Goal: Book appointment/travel/reservation

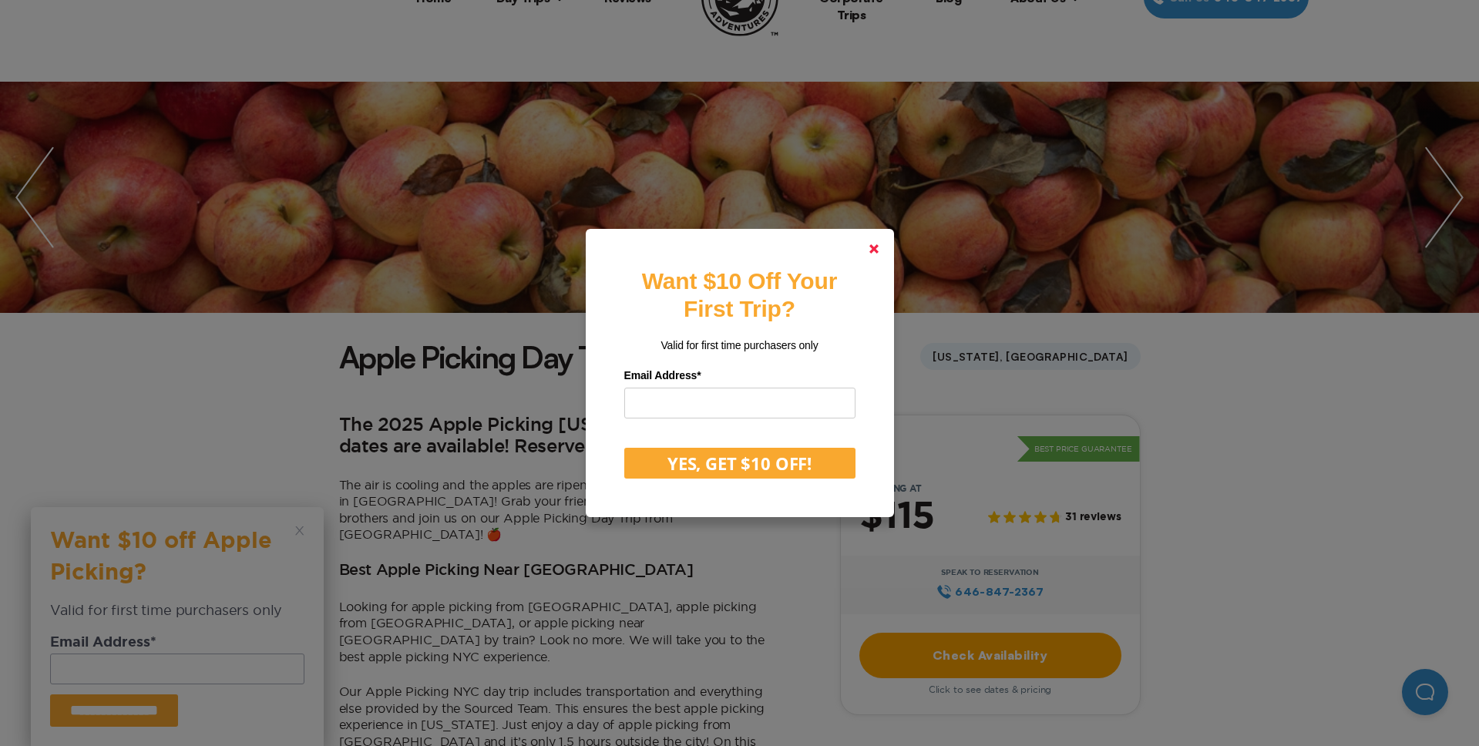
click at [887, 253] on link at bounding box center [874, 248] width 37 height 37
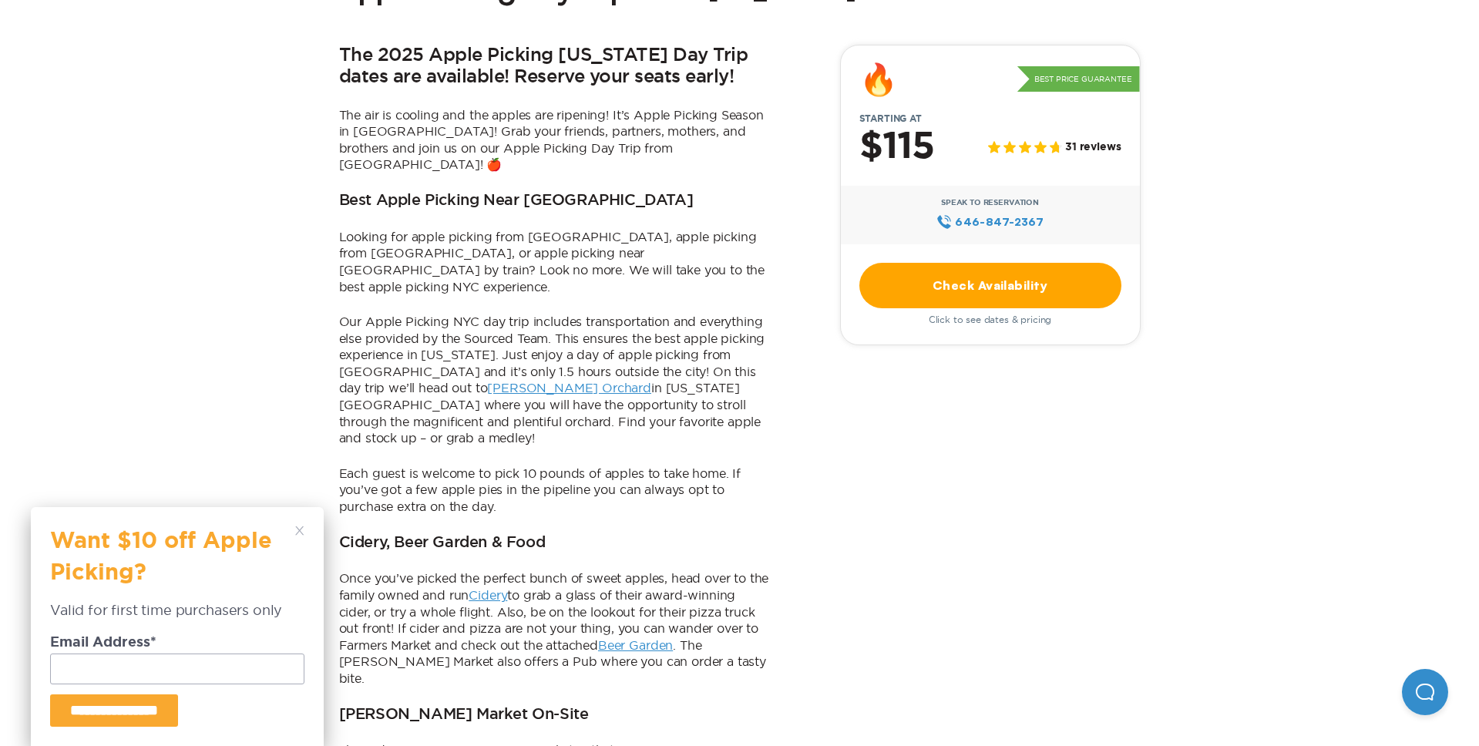
scroll to position [479, 0]
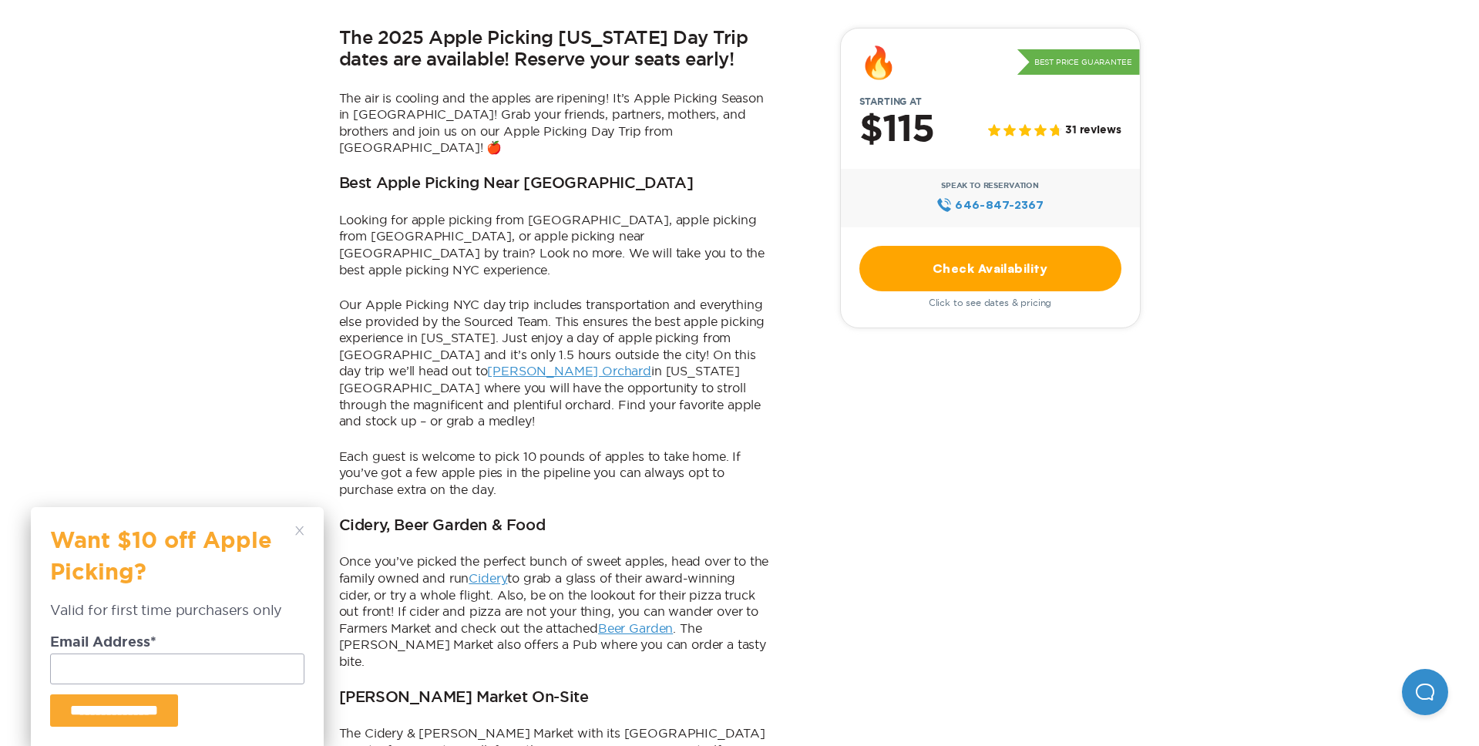
click at [1041, 279] on link "Check Availability" at bounding box center [991, 268] width 262 height 45
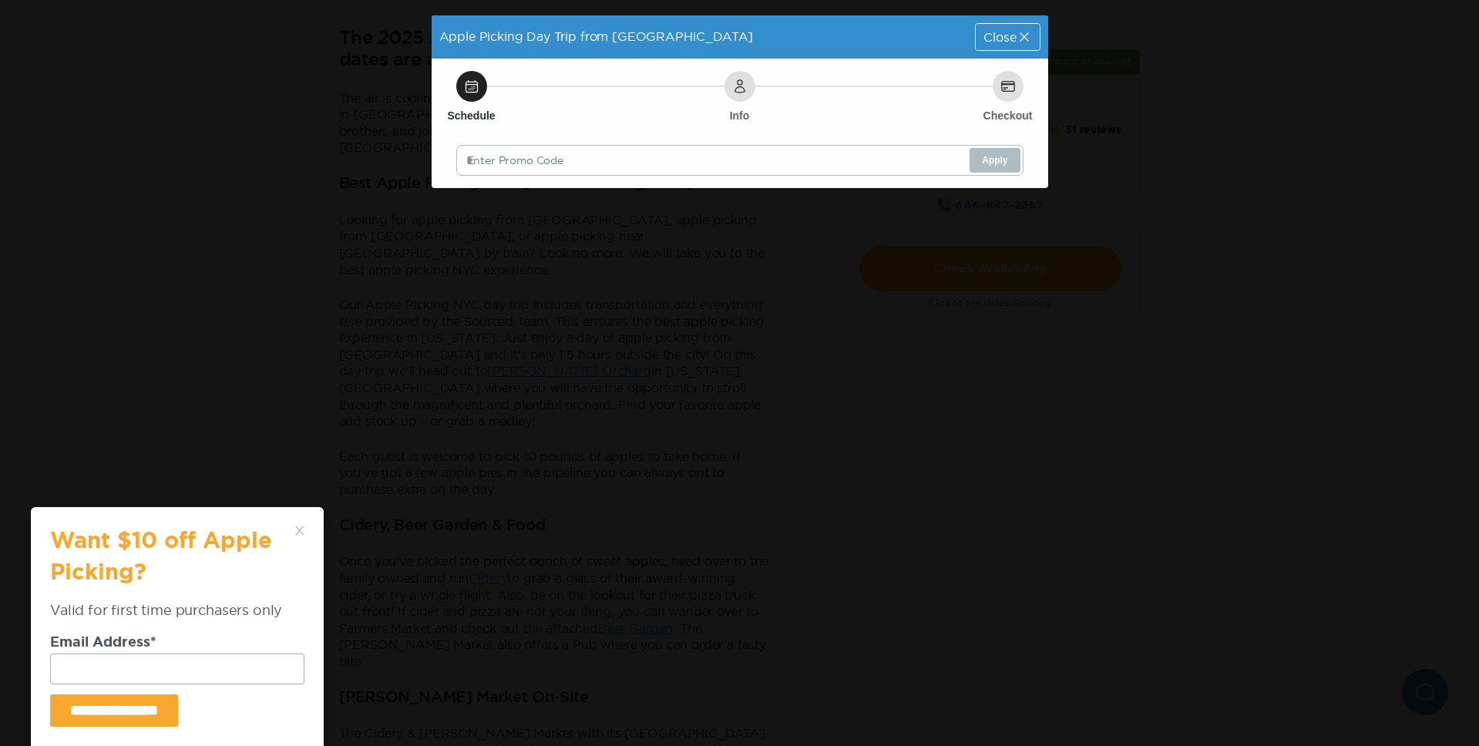
scroll to position [0, 0]
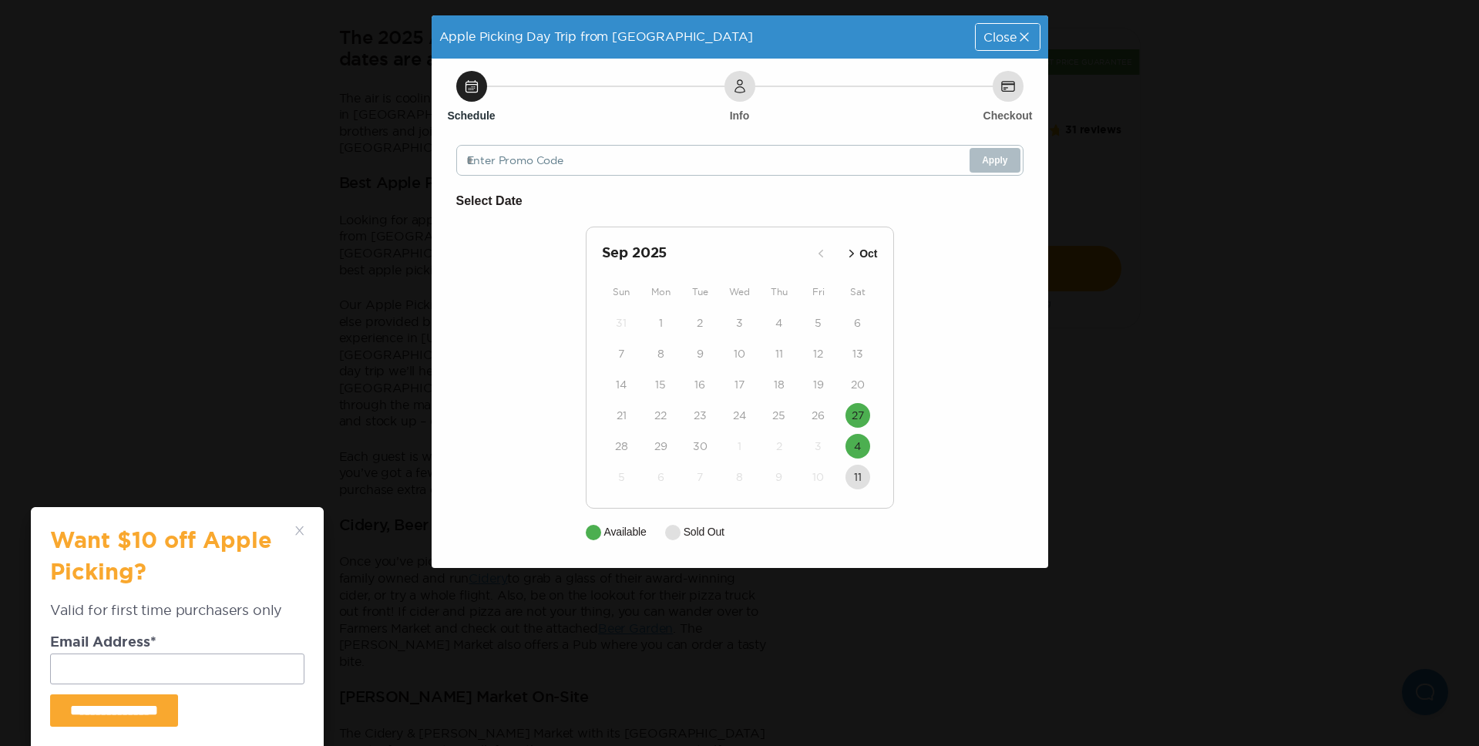
click at [850, 251] on icon "button" at bounding box center [851, 253] width 15 height 15
click at [812, 247] on p "Sep" at bounding box center [822, 254] width 20 height 16
click at [855, 254] on icon "button" at bounding box center [851, 253] width 15 height 15
click at [862, 322] on button "4" at bounding box center [858, 323] width 25 height 25
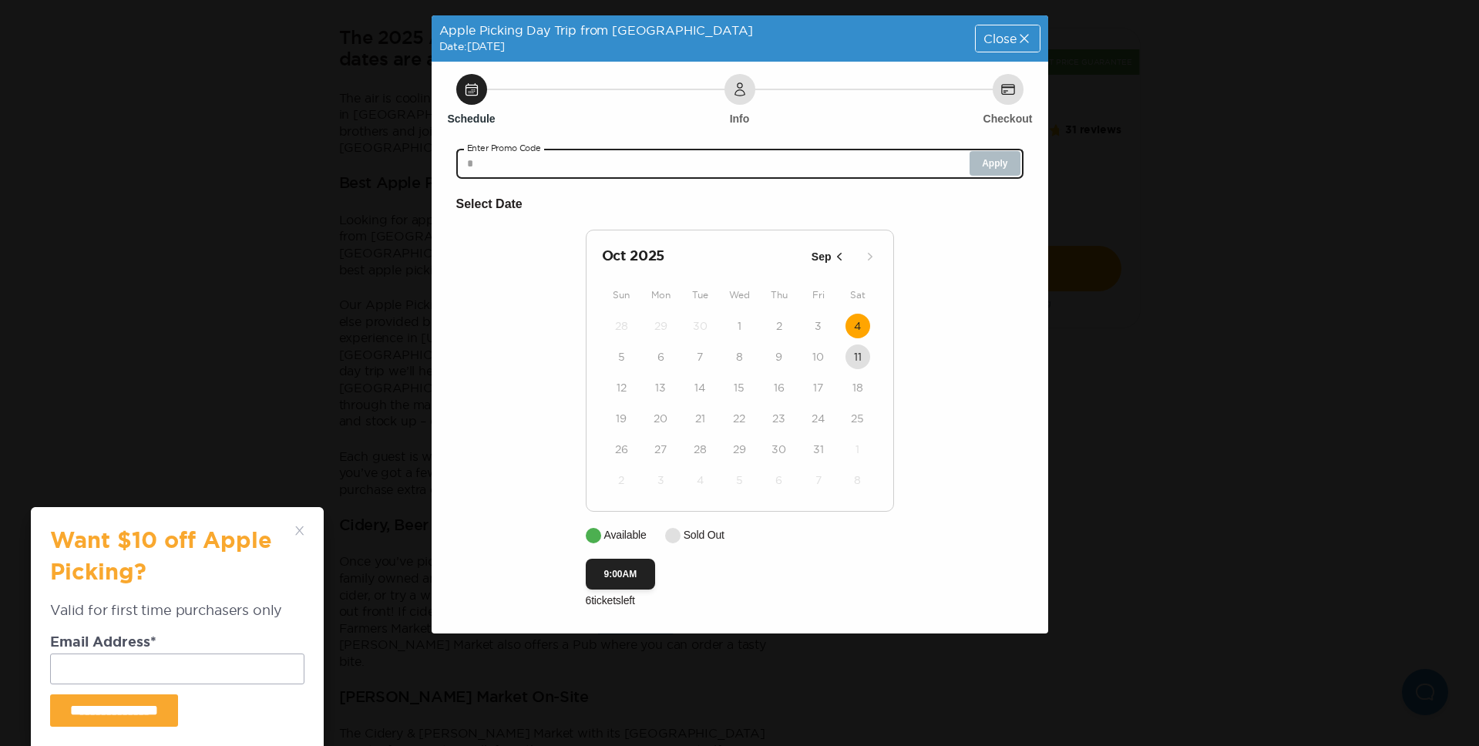
click at [604, 167] on input "text" at bounding box center [739, 163] width 567 height 31
paste input "********"
type input "********"
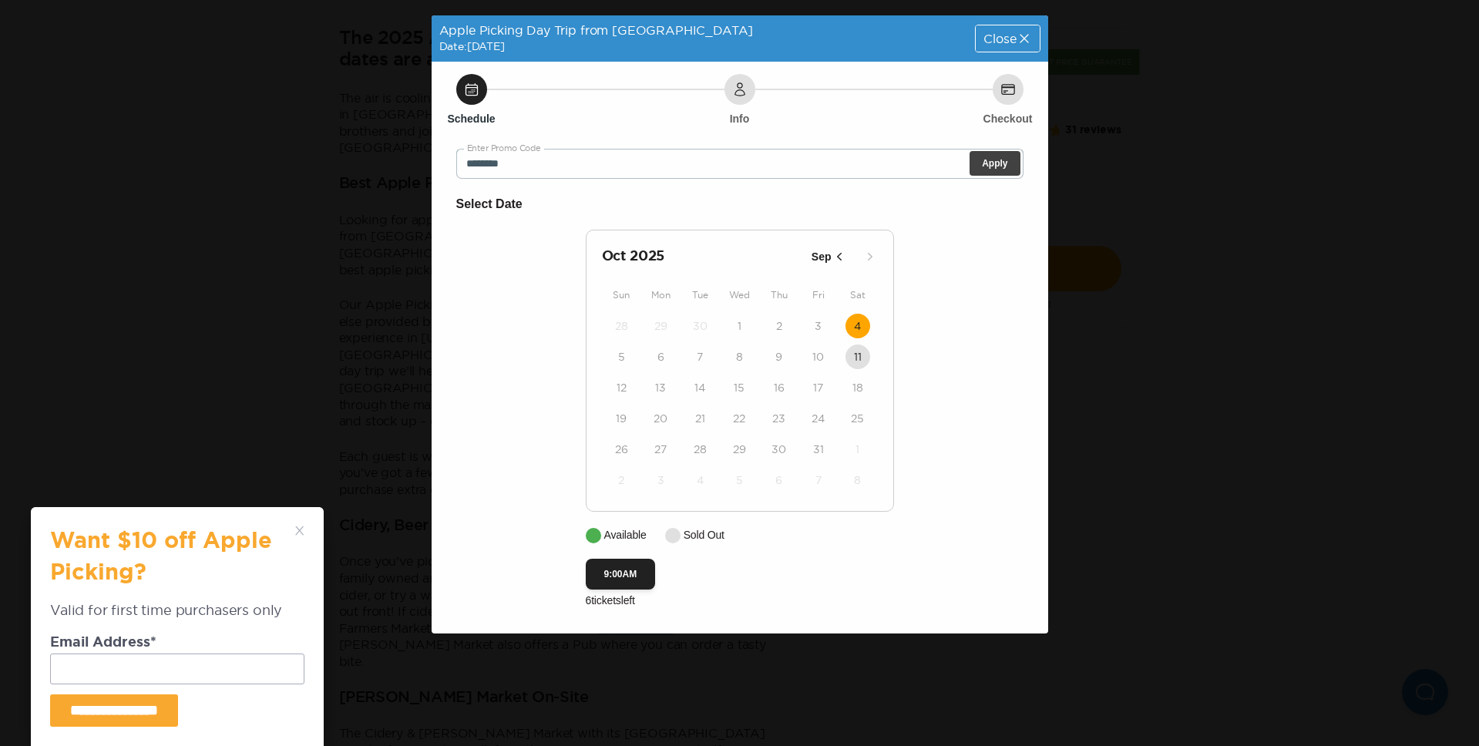
click at [995, 159] on button "Apply" at bounding box center [995, 163] width 50 height 25
click at [617, 578] on button "9:00AM" at bounding box center [621, 574] width 70 height 31
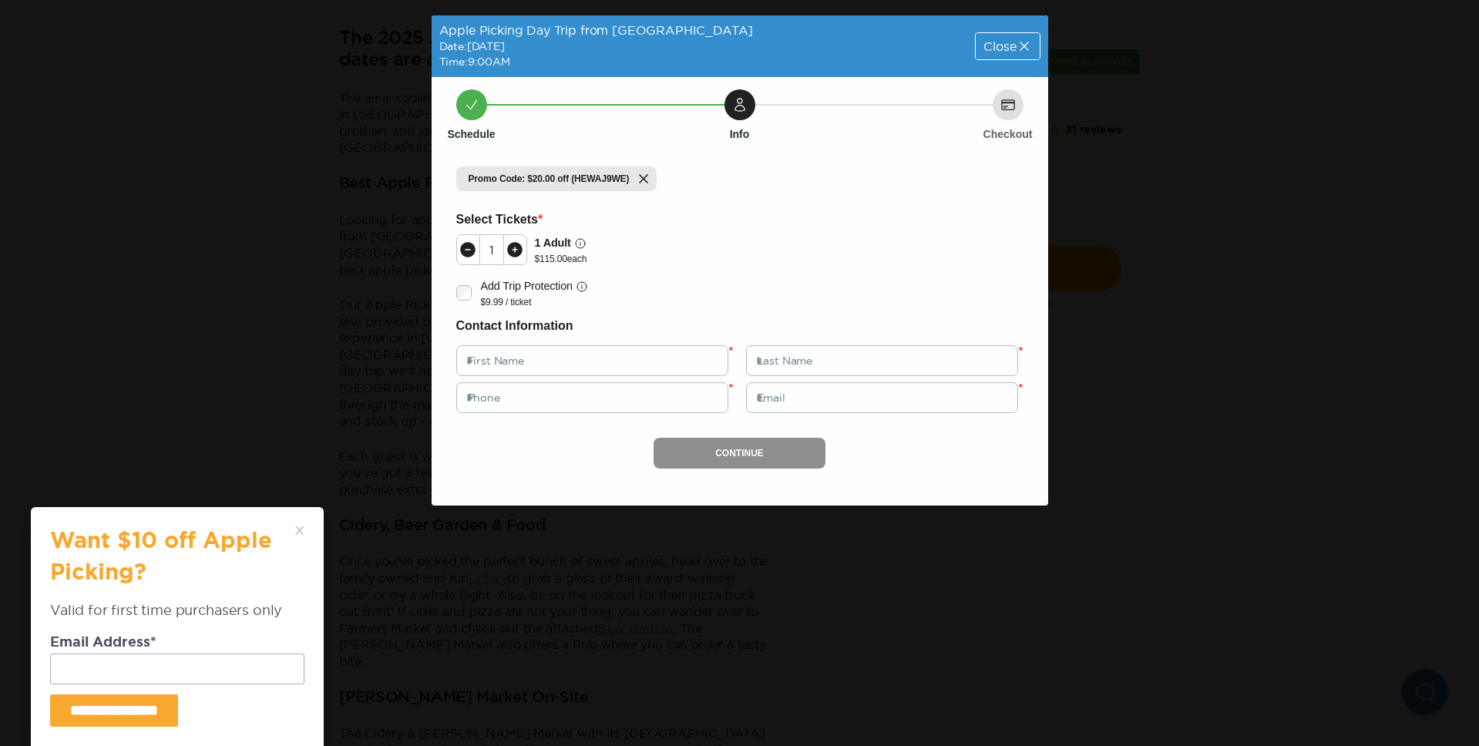
click at [517, 244] on icon at bounding box center [514, 249] width 15 height 15
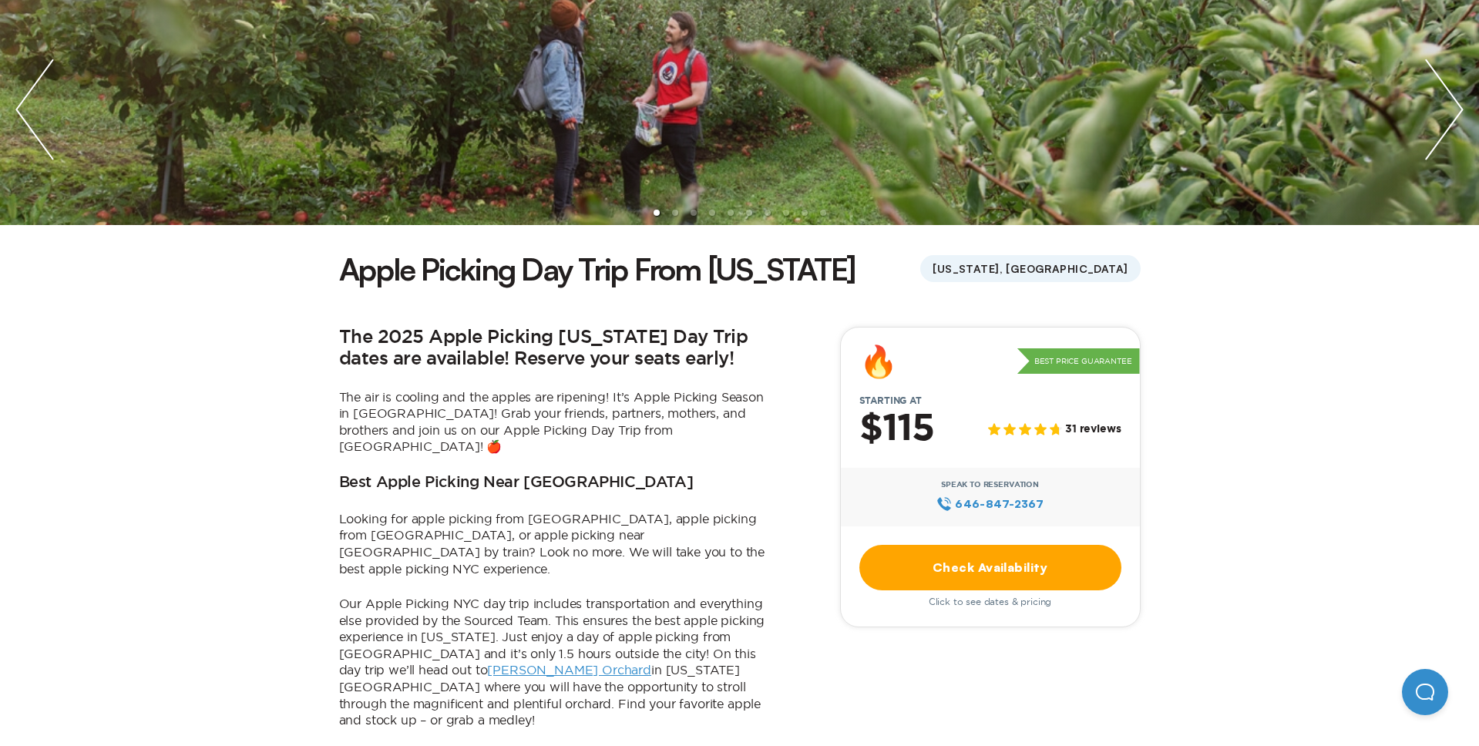
scroll to position [210, 0]
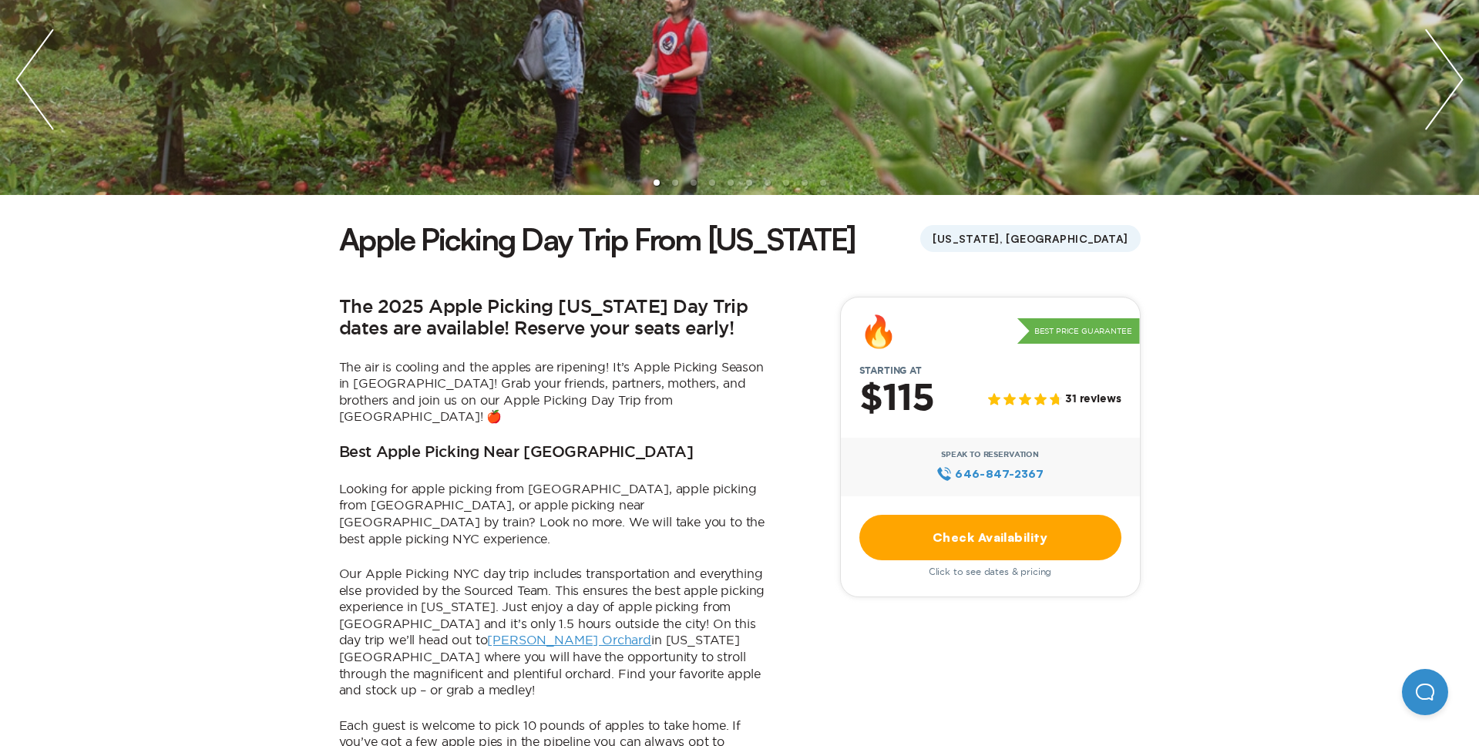
click at [487, 633] on link "[PERSON_NAME] Orchard" at bounding box center [569, 640] width 164 height 14
